Goal: Check status: Check status

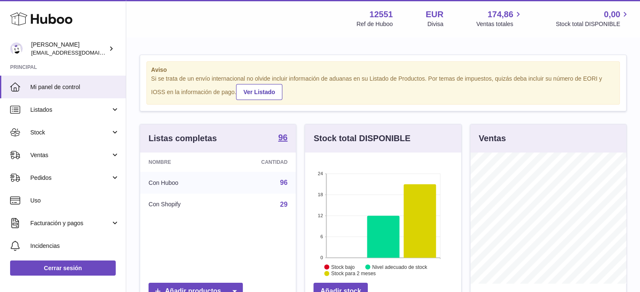
scroll to position [131, 156]
click at [52, 151] on span "Ventas" at bounding box center [70, 155] width 80 height 8
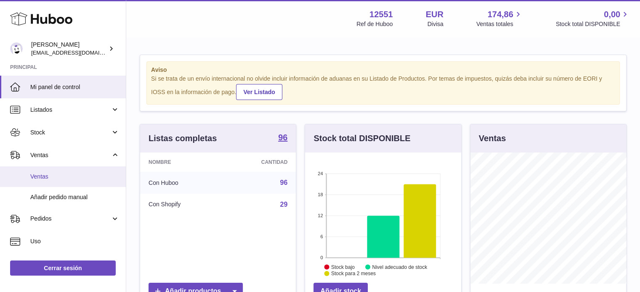
click at [50, 178] on span "Ventas" at bounding box center [74, 177] width 89 height 8
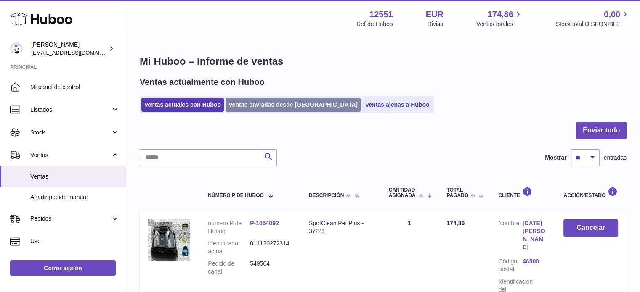
click at [303, 108] on link "Ventas enviadas desde [GEOGRAPHIC_DATA]" at bounding box center [293, 105] width 135 height 14
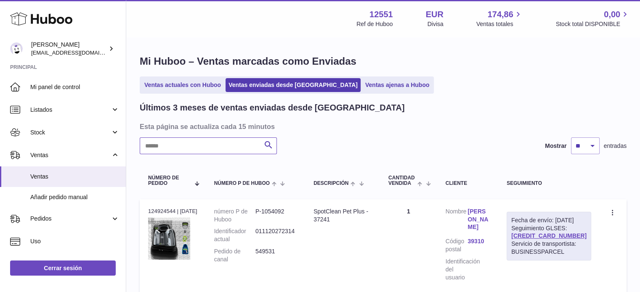
click at [237, 143] on input "text" at bounding box center [208, 146] width 137 height 17
paste input "******"
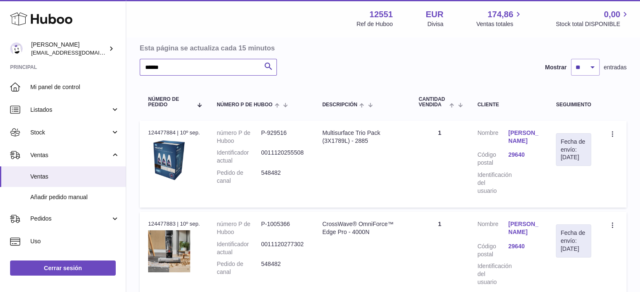
scroll to position [84, 0]
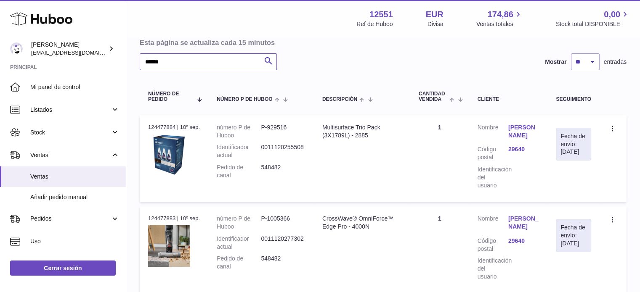
type input "******"
drag, startPoint x: 175, startPoint y: 125, endPoint x: 147, endPoint y: 127, distance: 27.9
click at [147, 127] on td "N° de pedido 124477884 | 10º sep." at bounding box center [174, 158] width 69 height 87
copy div "124477884"
